Goal: Information Seeking & Learning: Find specific fact

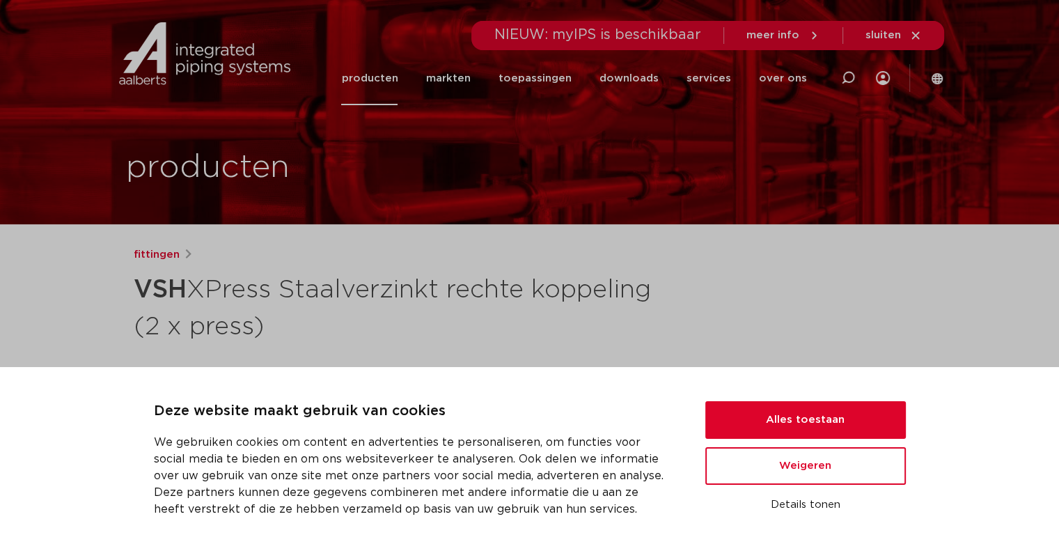
drag, startPoint x: 850, startPoint y: 77, endPoint x: 840, endPoint y: 86, distance: 12.8
click at [850, 77] on icon at bounding box center [848, 78] width 14 height 14
paste input "VSH XPress Koper T-stuk"
type input "VSH XPress Koper T-stuk"
click button "Zoeken" at bounding box center [0, 0] width 0 height 0
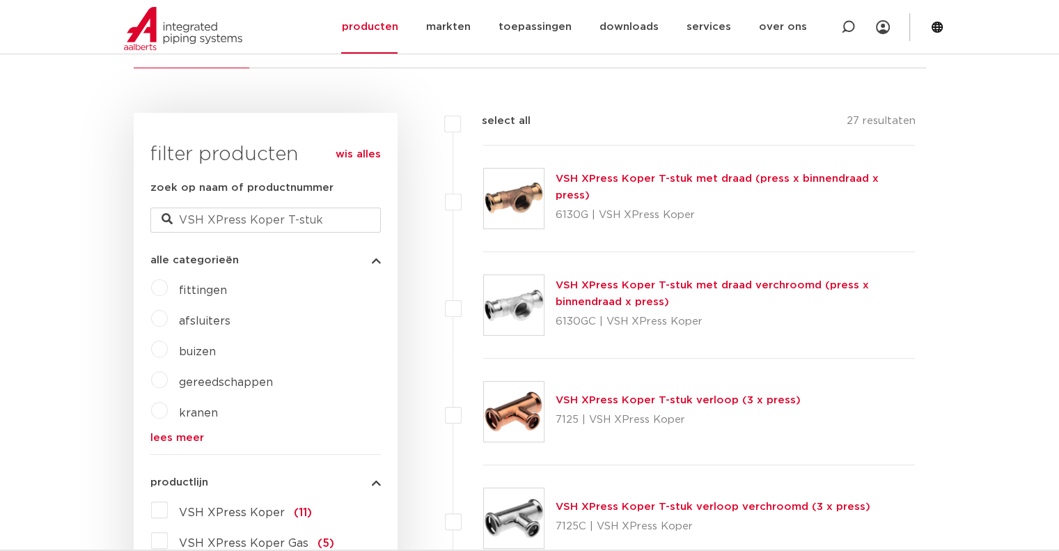
scroll to position [348, 0]
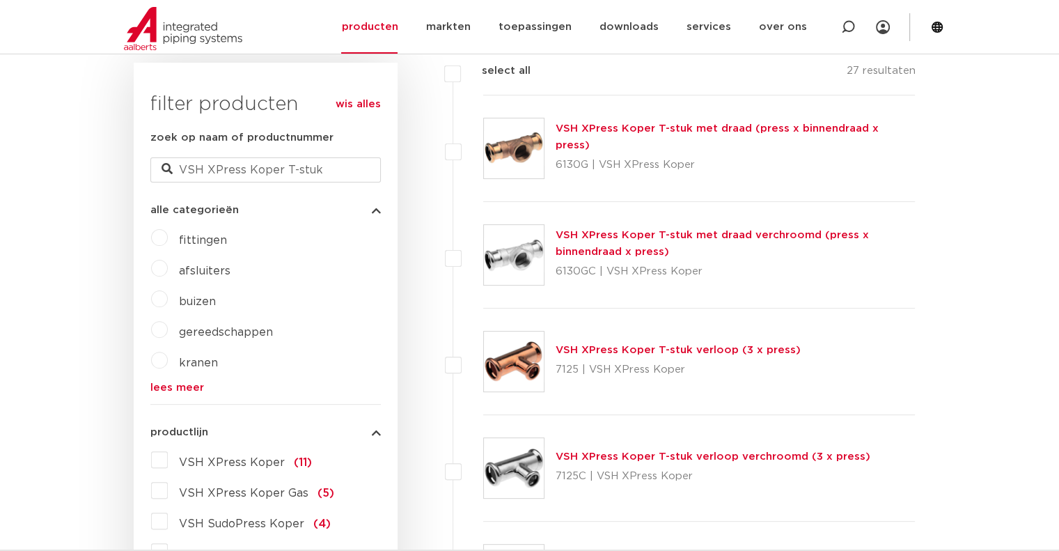
click at [529, 357] on img at bounding box center [514, 362] width 60 height 60
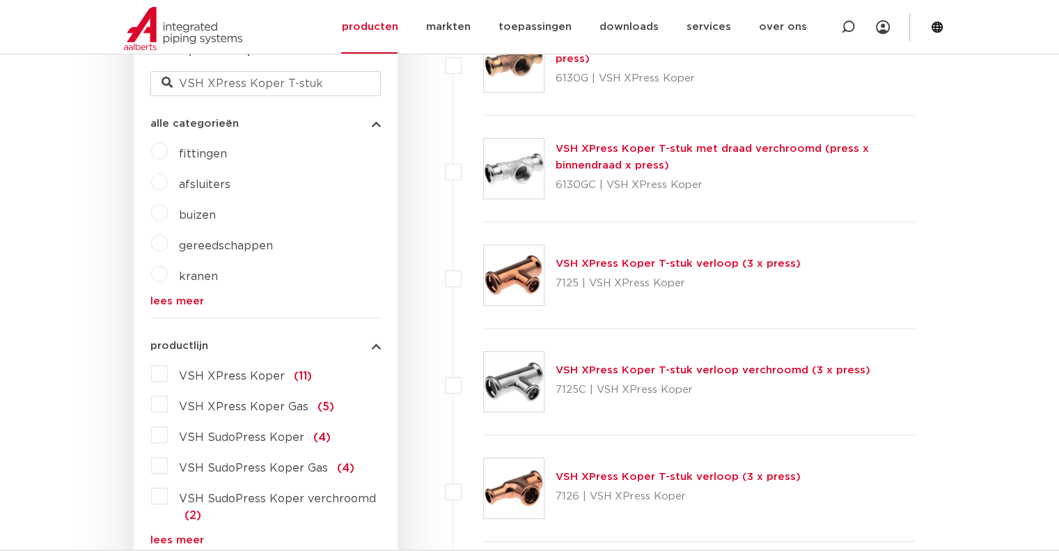
scroll to position [557, 0]
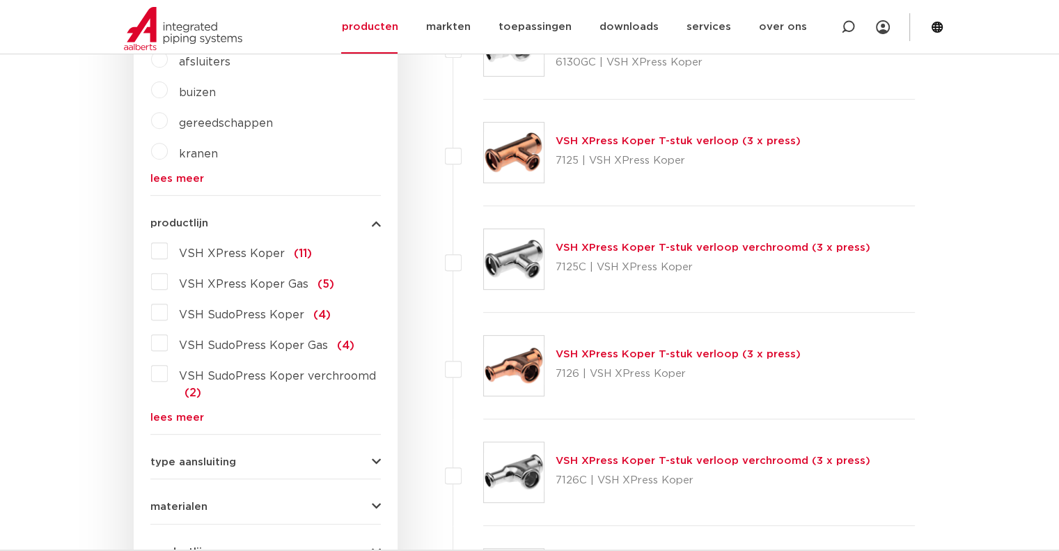
click at [538, 358] on img at bounding box center [514, 366] width 60 height 60
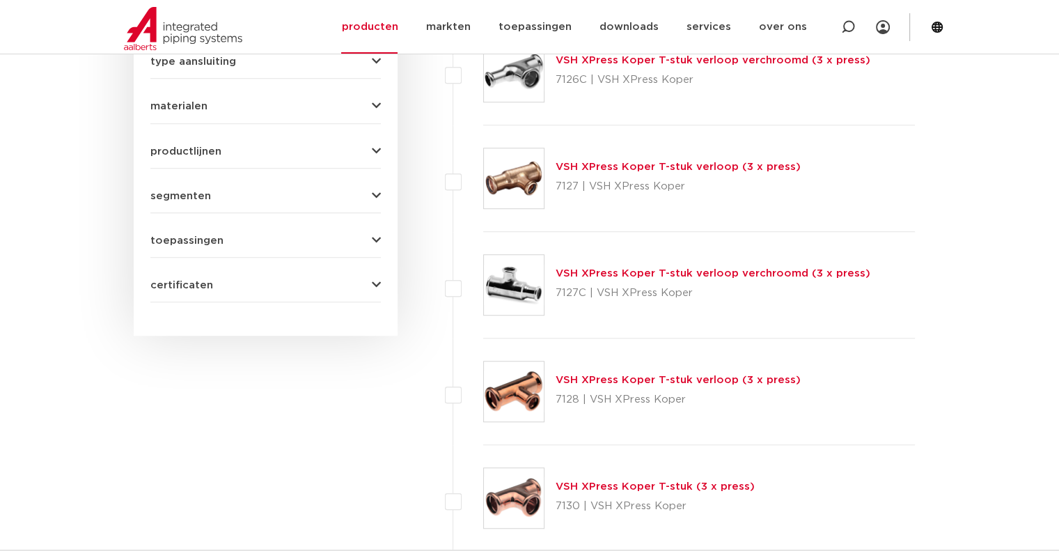
scroll to position [1114, 0]
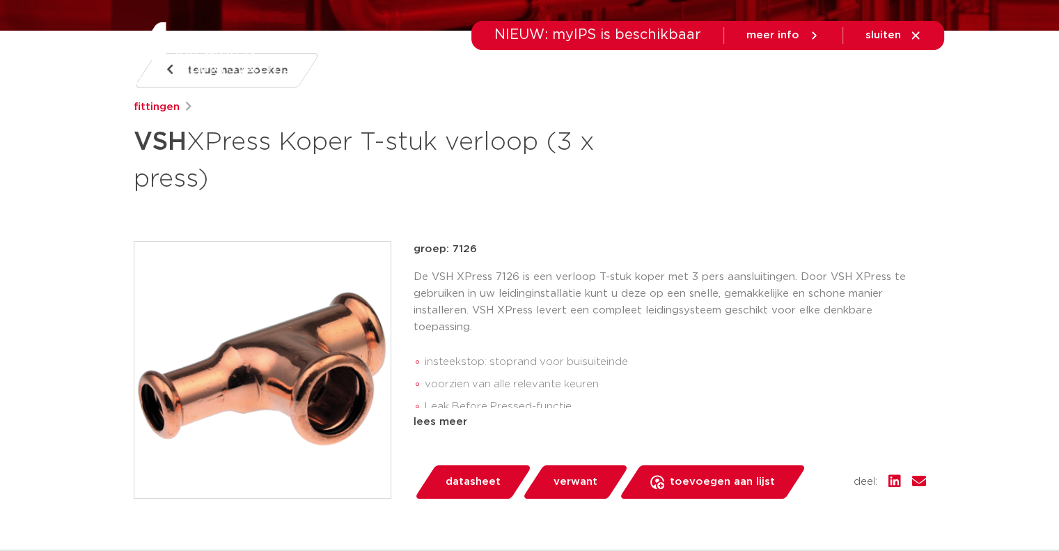
scroll to position [279, 0]
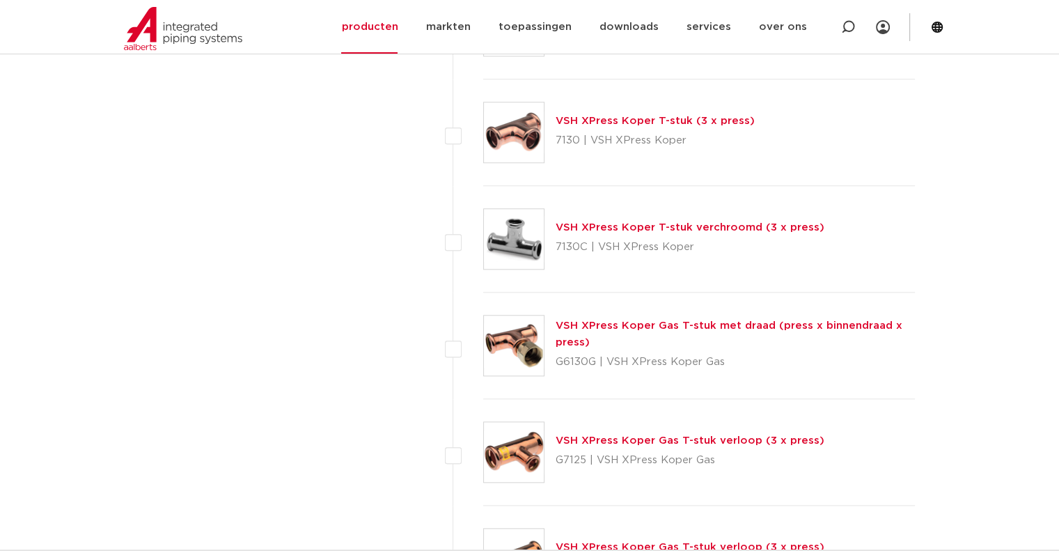
click at [505, 134] on img at bounding box center [514, 132] width 60 height 60
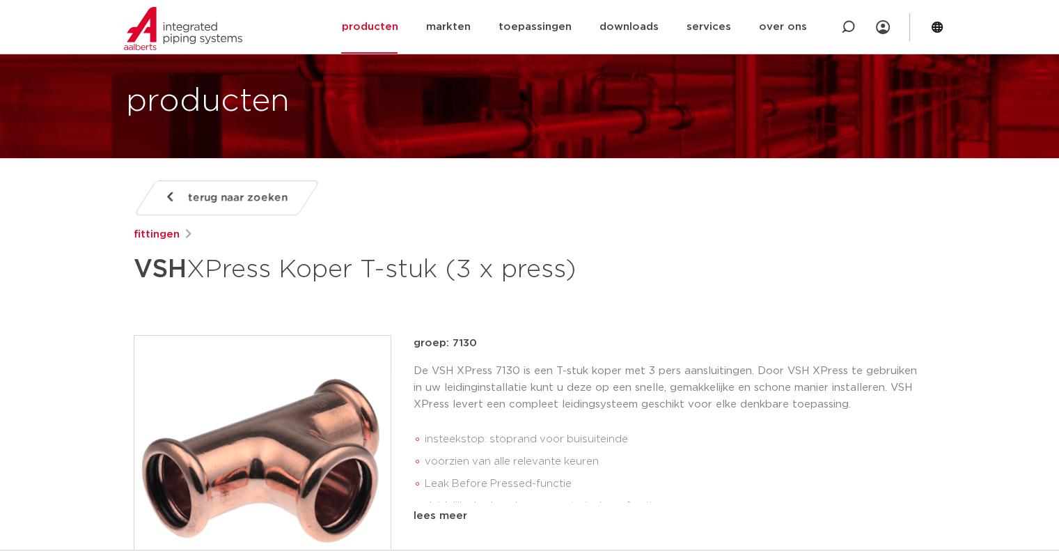
scroll to position [279, 0]
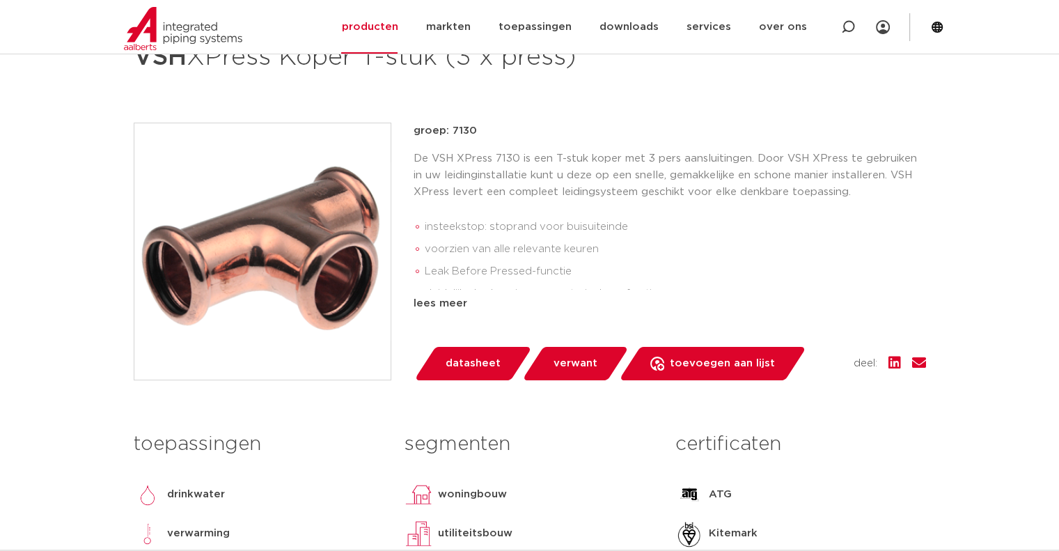
click at [329, 263] on img at bounding box center [262, 251] width 256 height 256
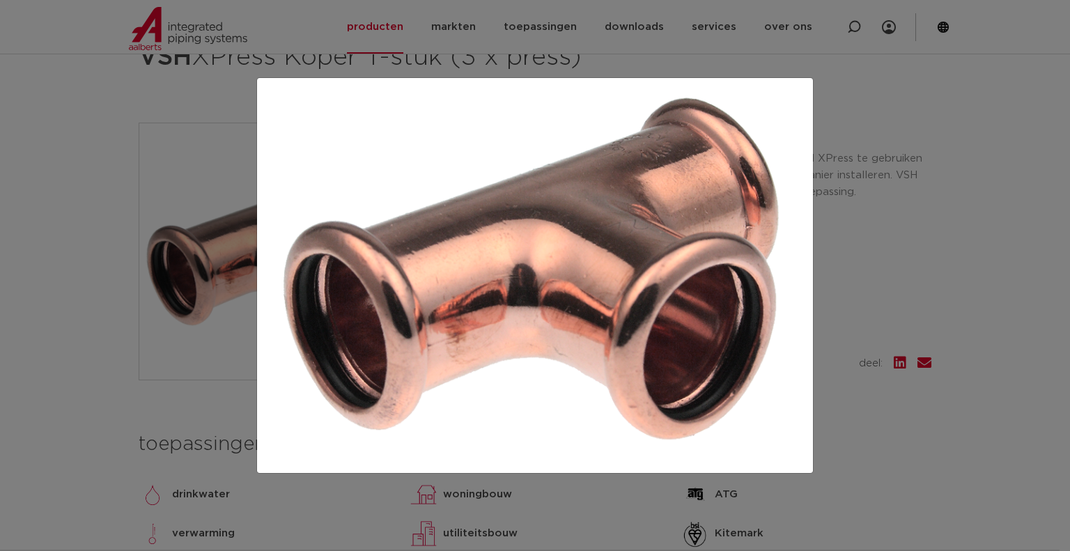
click at [90, 163] on div at bounding box center [535, 275] width 1070 height 551
